Goal: Task Accomplishment & Management: Use online tool/utility

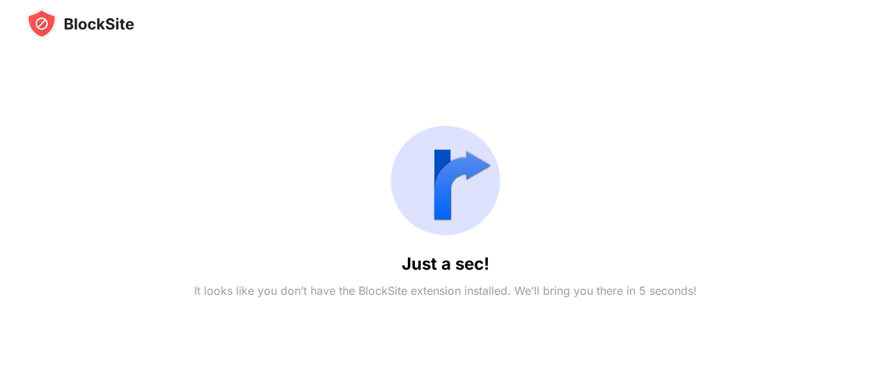
click at [478, 87] on div "Just a sec! It looks like you don’t have the BlockSite extension installed. We’…" at bounding box center [445, 207] width 838 height 336
click at [125, 22] on img at bounding box center [80, 23] width 108 height 31
